Goal: Find specific page/section: Find specific page/section

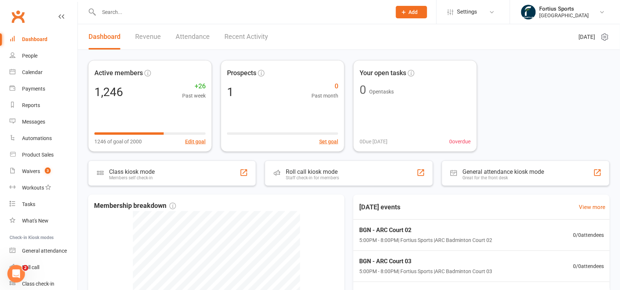
click at [151, 14] on input "text" at bounding box center [242, 12] width 290 height 10
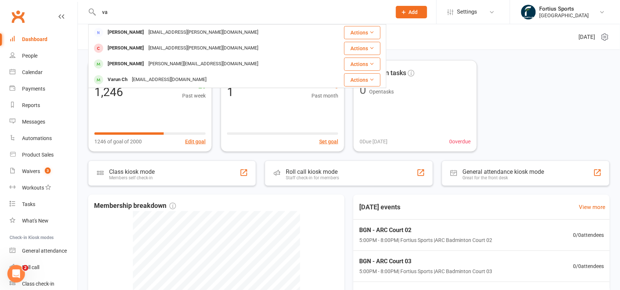
type input "v"
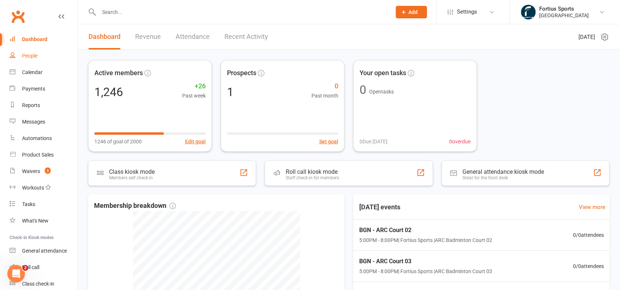
click at [34, 56] on div "People" at bounding box center [29, 56] width 15 height 6
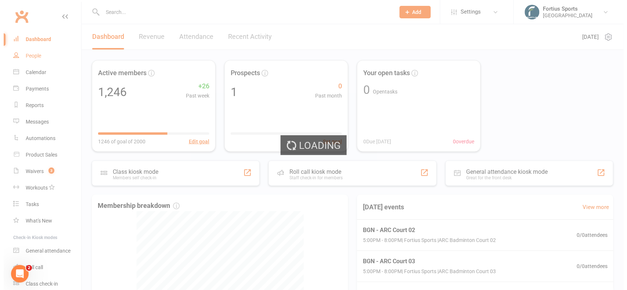
select select "100"
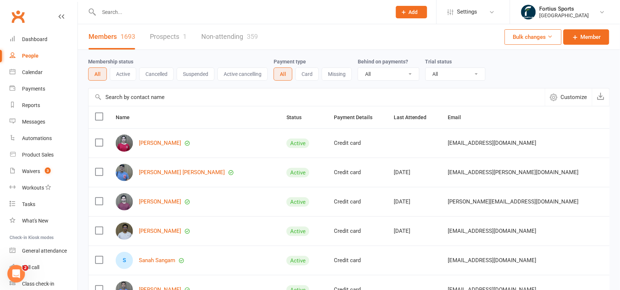
click at [307, 34] on div "Members 1693 Prospects 1 Non-attending 359 Bulk changes Member" at bounding box center [349, 37] width 542 height 26
click at [21, 50] on link "People" at bounding box center [44, 56] width 68 height 17
click at [42, 70] on link "Calendar" at bounding box center [44, 72] width 68 height 17
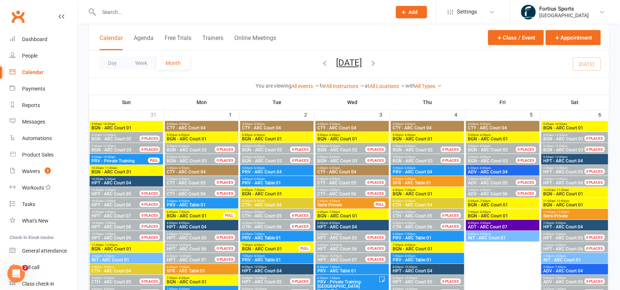
scroll to position [29, 0]
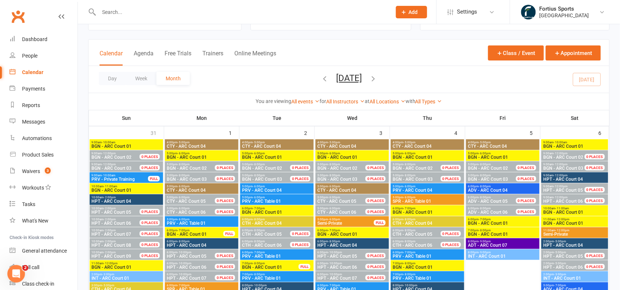
click at [435, 105] on div "All Types Badminton Court Reservation Badminton Membership Badminton Private Tr…" at bounding box center [428, 102] width 27 height 8
click at [439, 102] on link "All Types" at bounding box center [428, 102] width 27 height 6
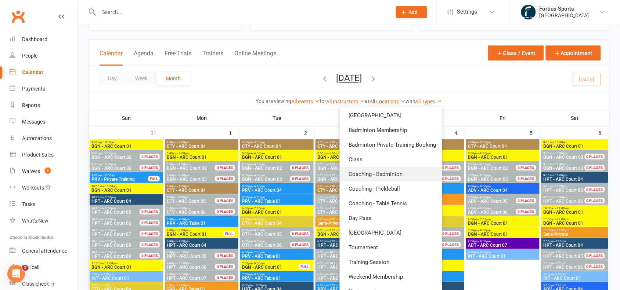
click at [408, 175] on link "Coaching - Badminton" at bounding box center [391, 174] width 102 height 15
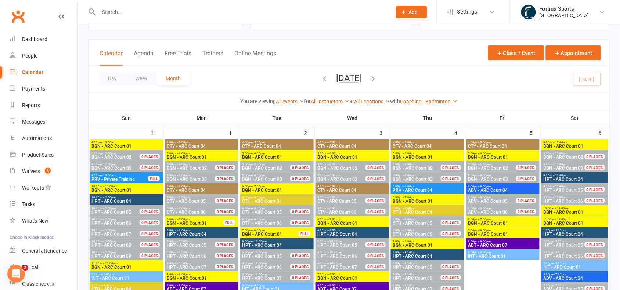
click at [109, 84] on button "Day" at bounding box center [112, 78] width 27 height 13
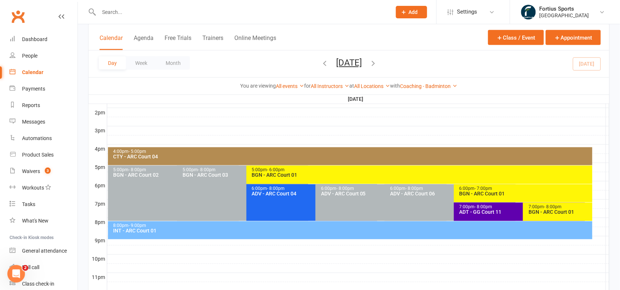
scroll to position [300, 0]
